Goal: Transaction & Acquisition: Obtain resource

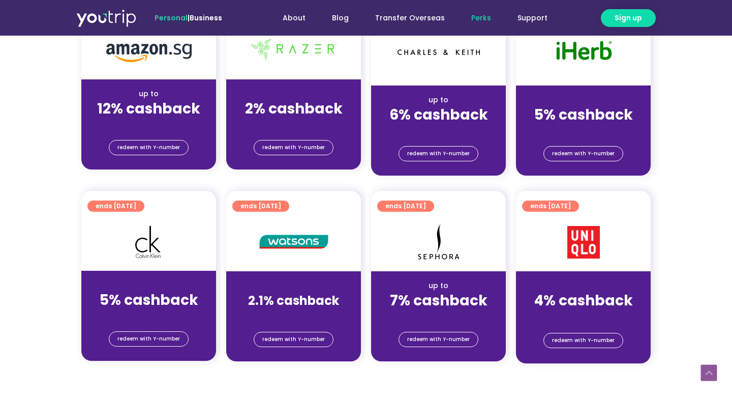
scroll to position [750, 0]
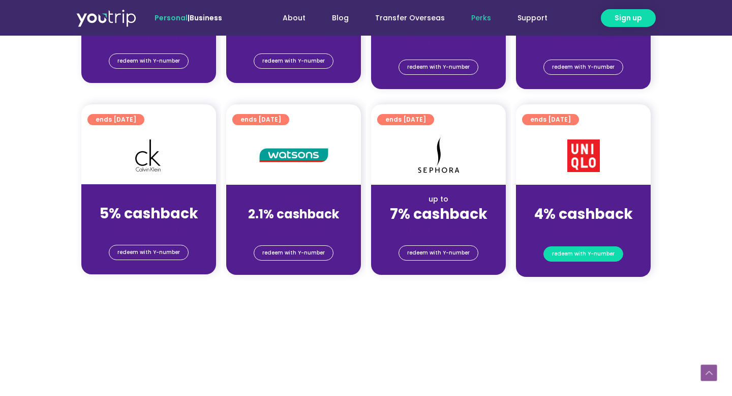
click at [591, 256] on span "redeem with Y-number" at bounding box center [583, 254] width 63 height 14
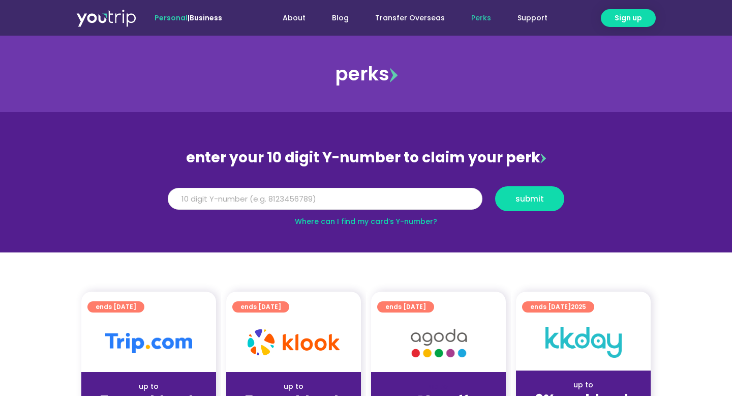
click at [312, 202] on input "Y Number" at bounding box center [325, 199] width 315 height 22
paste input "-8106943853"
click at [495, 186] on button "submit" at bounding box center [529, 198] width 69 height 25
click at [178, 197] on input "-8106943853" at bounding box center [325, 199] width 315 height 22
type input "8106943853"
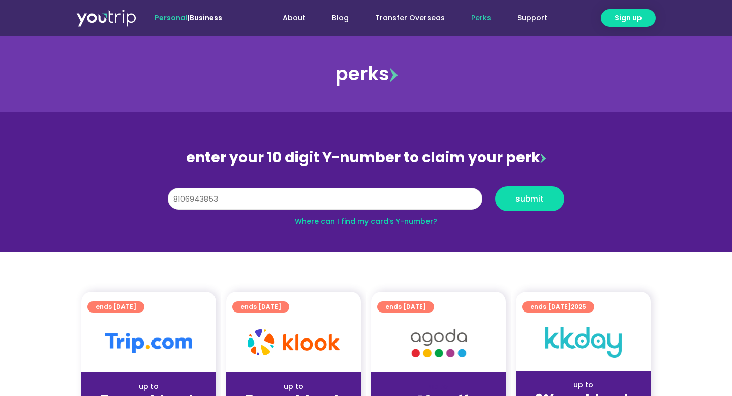
click at [495, 186] on button "submit" at bounding box center [529, 198] width 69 height 25
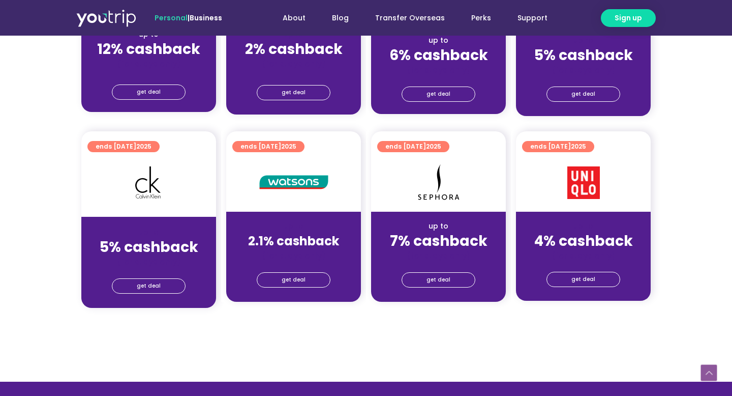
scroll to position [740, 0]
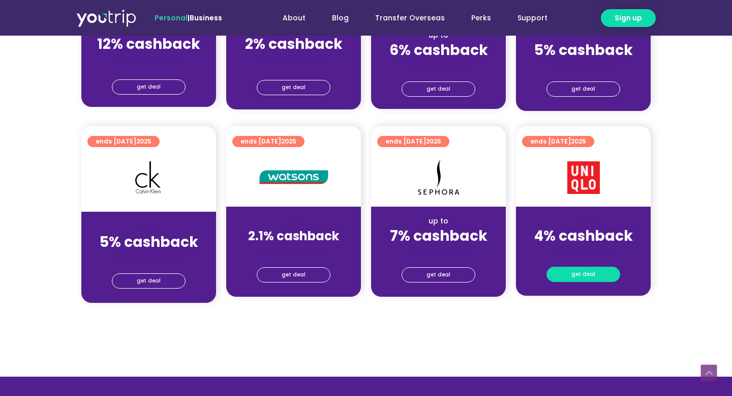
click at [593, 274] on span "get deal" at bounding box center [584, 274] width 24 height 14
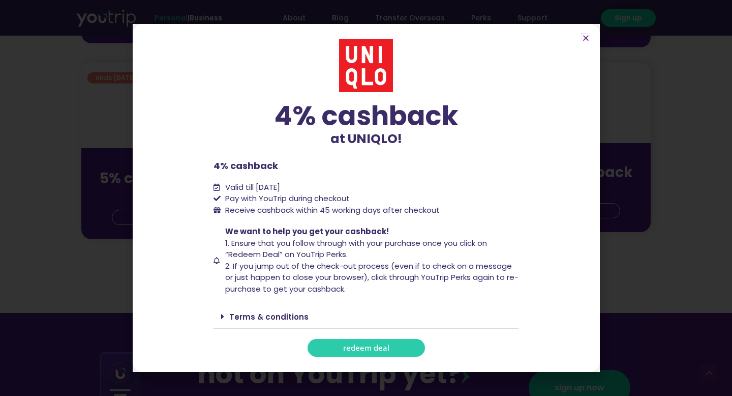
scroll to position [804, 0]
